Goal: Task Accomplishment & Management: Use online tool/utility

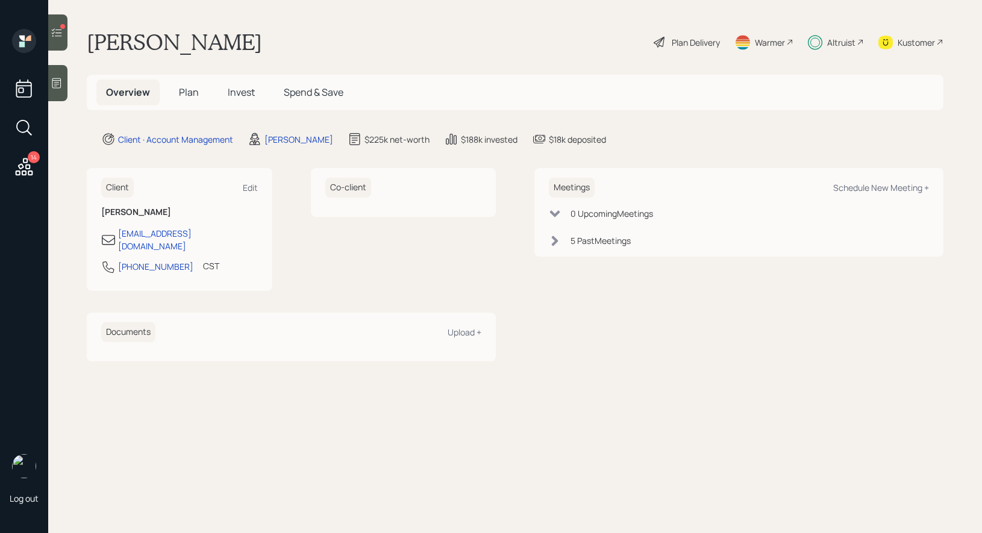
click at [245, 84] on h5 "Invest" at bounding box center [241, 93] width 46 height 26
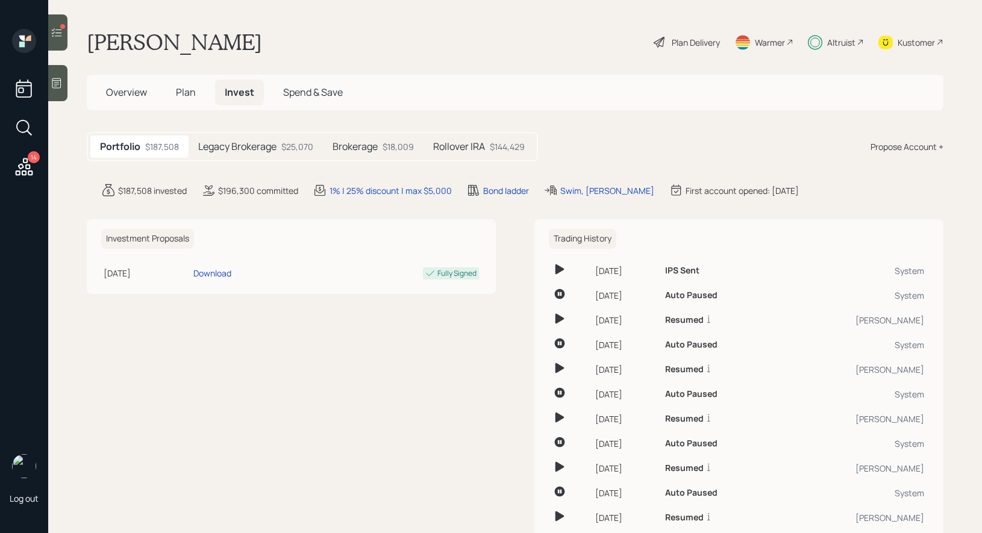
click at [268, 141] on h5 "Legacy Brokerage" at bounding box center [237, 146] width 78 height 11
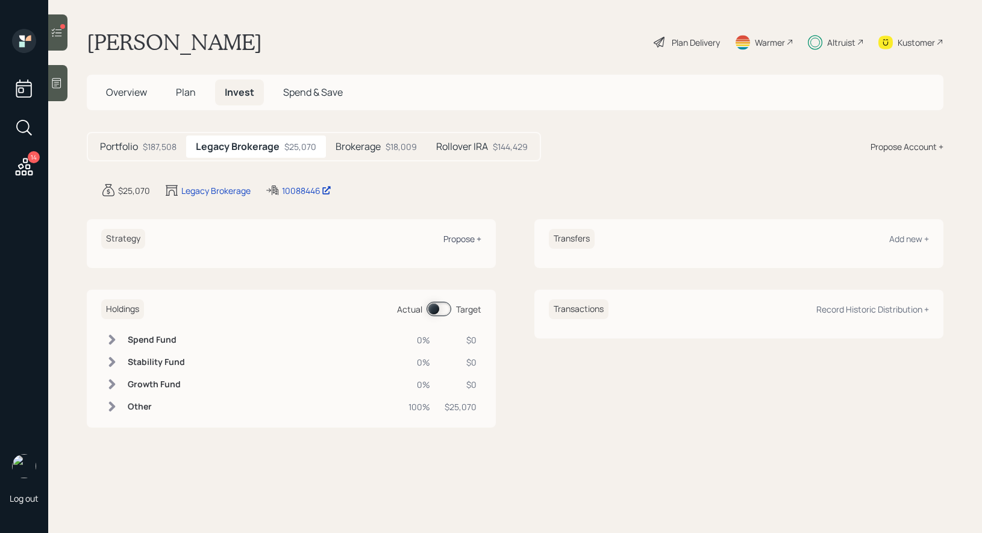
click at [467, 239] on div "Propose +" at bounding box center [462, 238] width 38 height 11
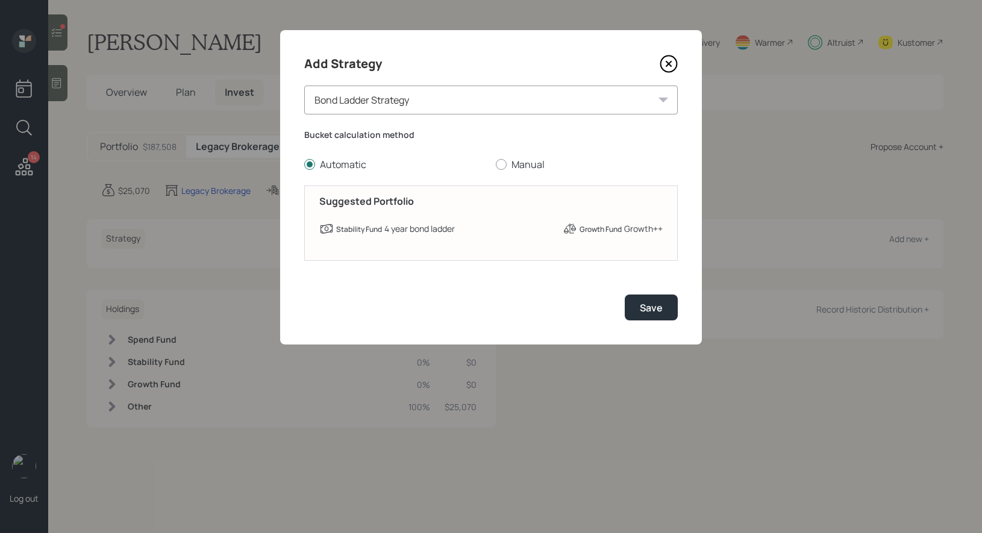
click at [401, 101] on div "Bond Ladder Strategy" at bounding box center [490, 100] width 373 height 29
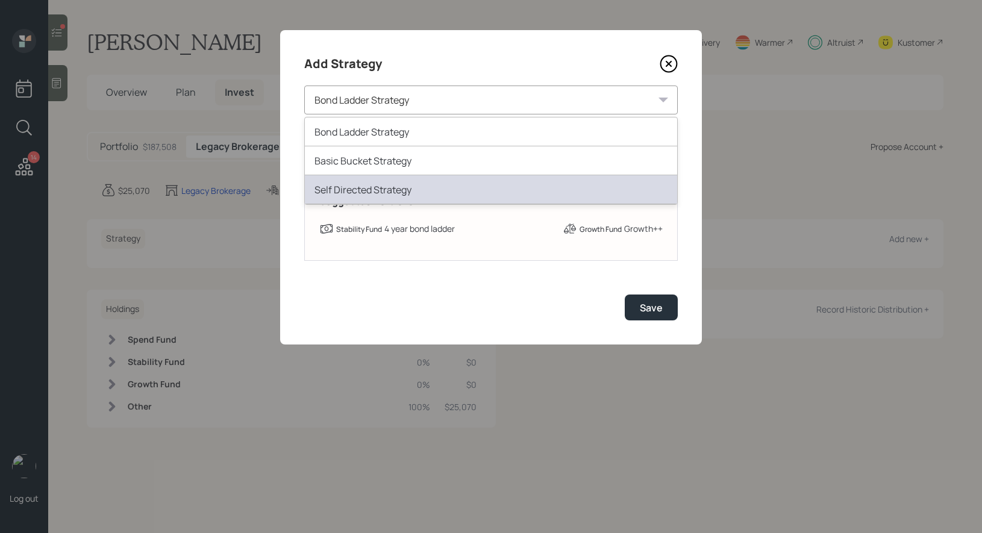
click at [370, 196] on div "Self Directed Strategy" at bounding box center [491, 189] width 372 height 29
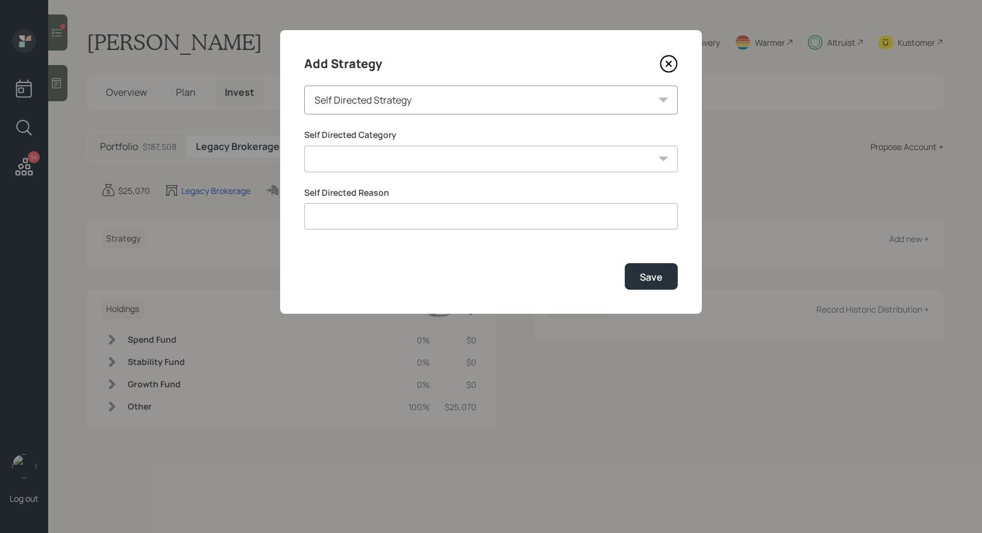
click at [602, 167] on select "Inherited IRA Legacy or Client Directed Holdings Other" at bounding box center [490, 159] width 373 height 27
select select "legacy_or_client_directed_holdings"
click at [304, 146] on select "Inherited IRA Legacy or Client Directed Holdings Other" at bounding box center [490, 159] width 373 height 27
click at [505, 216] on input at bounding box center [490, 216] width 373 height 27
type input "legacy"
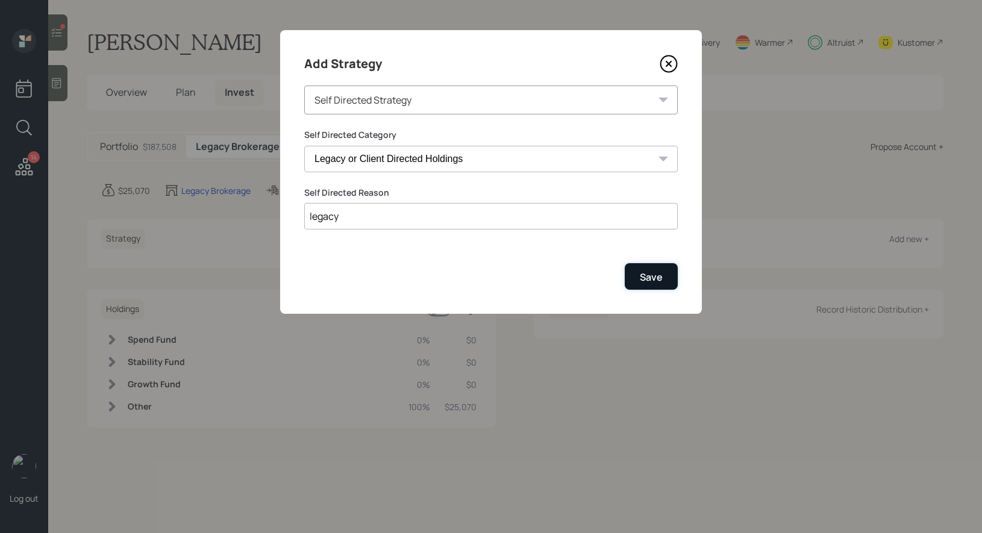
click at [660, 278] on div "Save" at bounding box center [651, 276] width 23 height 13
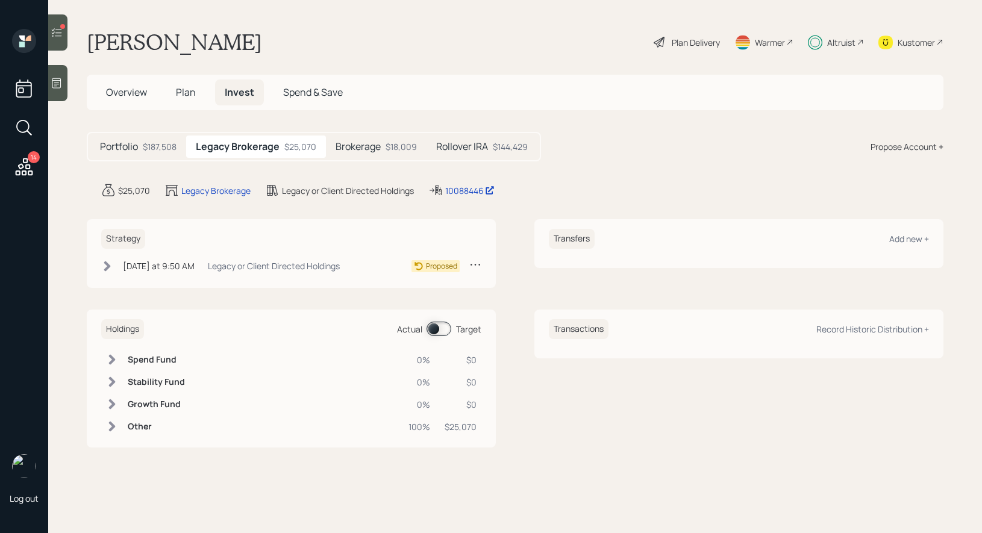
click at [110, 267] on icon at bounding box center [107, 266] width 12 height 12
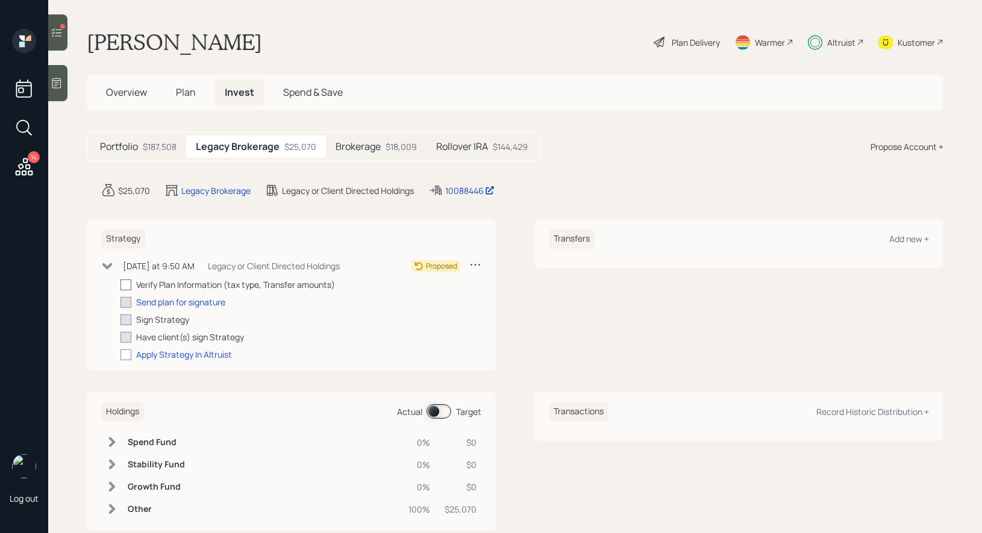
click at [127, 285] on div at bounding box center [125, 284] width 11 height 11
click at [120, 285] on input "checkbox" at bounding box center [120, 284] width 1 height 1
checkbox input "true"
click at [123, 354] on div at bounding box center [125, 354] width 11 height 11
click at [120, 354] on input "checkbox" at bounding box center [120, 354] width 1 height 1
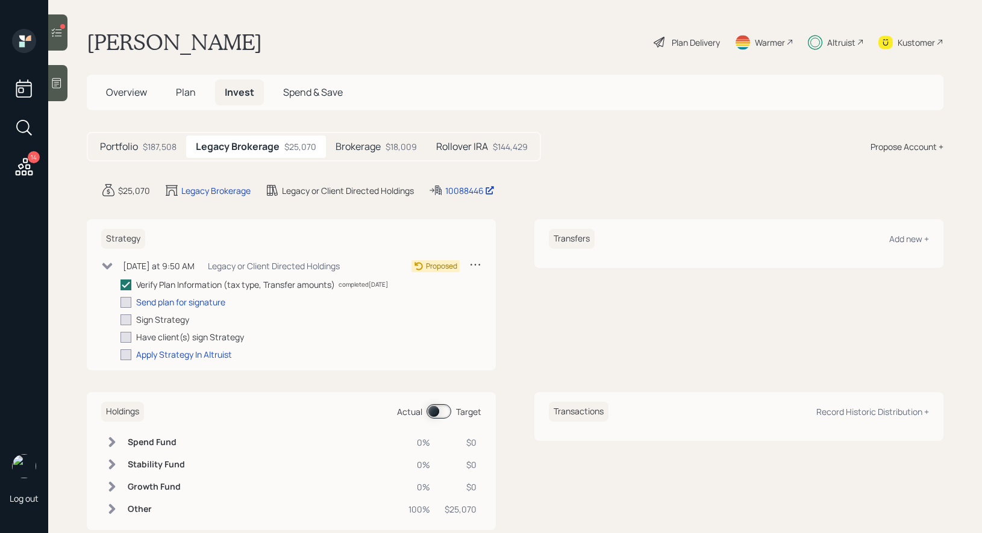
checkbox input "true"
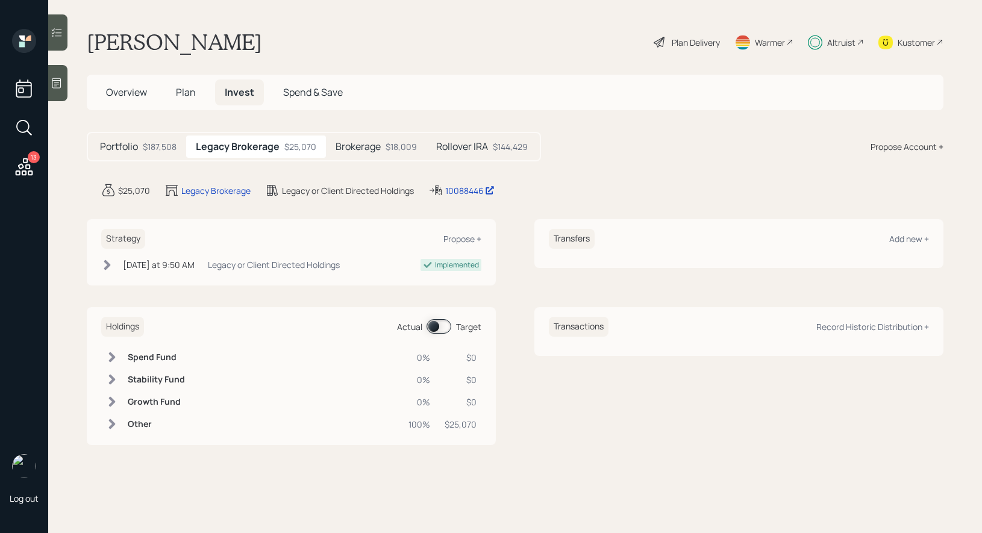
click at [23, 164] on icon at bounding box center [24, 167] width 22 height 22
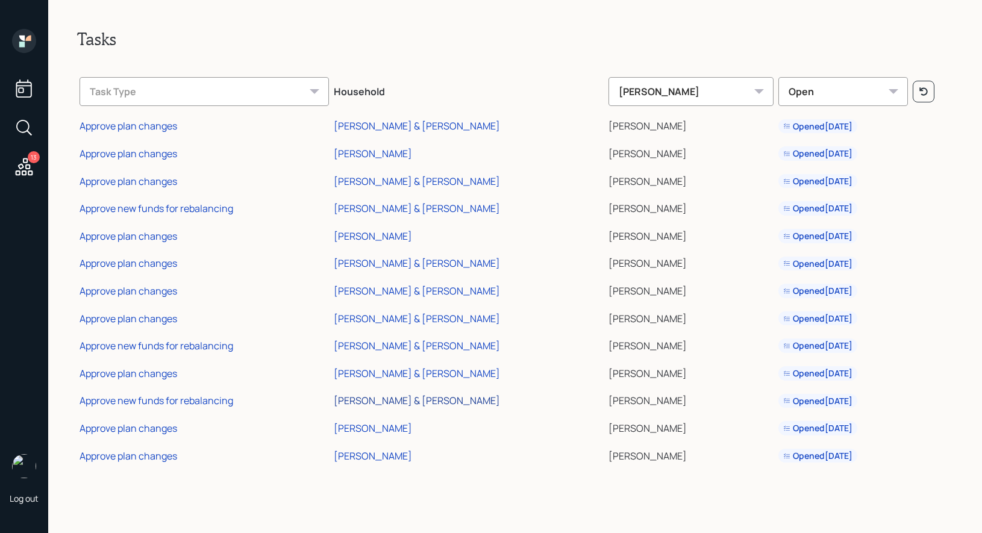
click at [372, 400] on div "[PERSON_NAME] & [PERSON_NAME]" at bounding box center [417, 400] width 166 height 13
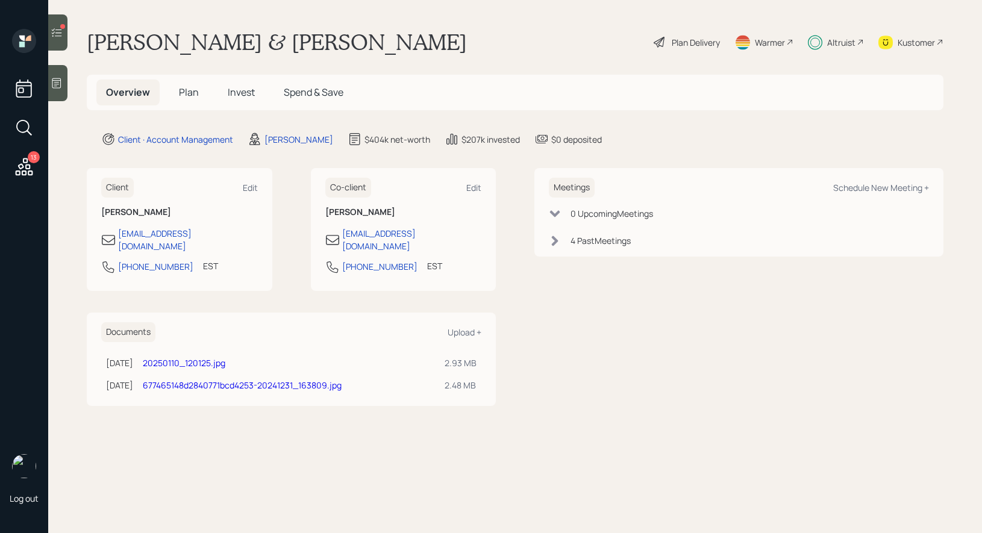
click at [60, 28] on icon at bounding box center [57, 33] width 12 height 12
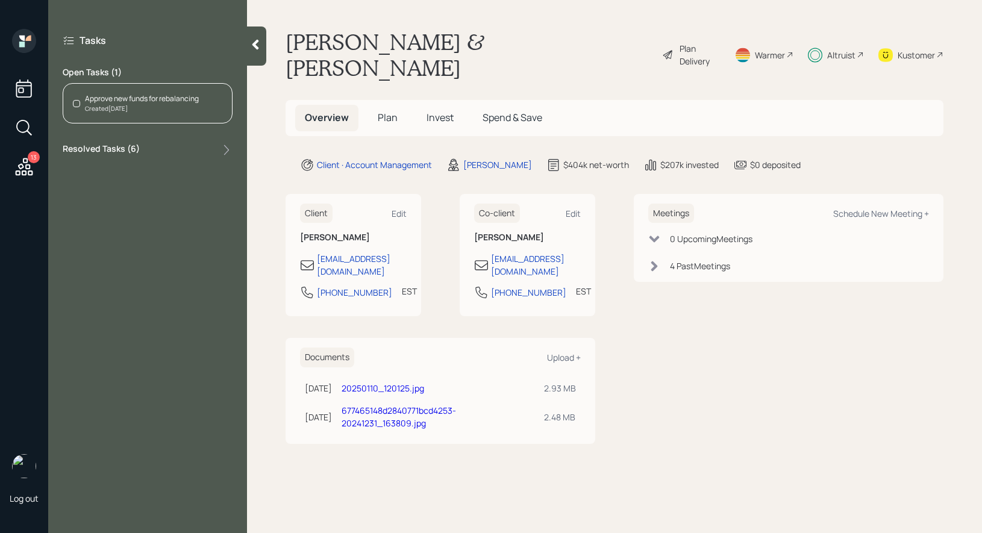
click at [122, 101] on div "Approve new funds for rebalancing" at bounding box center [142, 98] width 114 height 11
